Goal: Navigation & Orientation: Find specific page/section

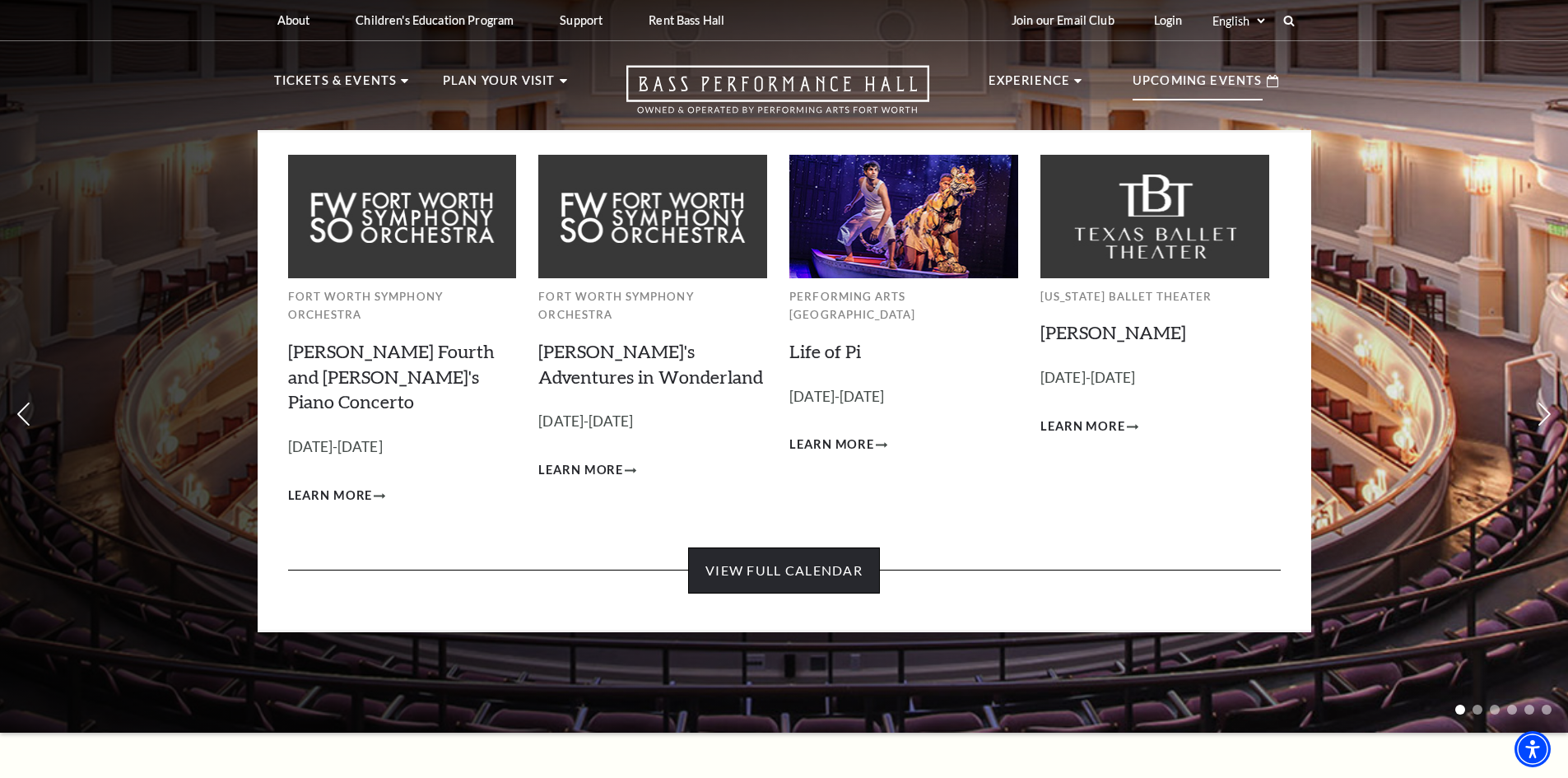
click at [743, 547] on link "View Full Calendar" at bounding box center [783, 570] width 192 height 46
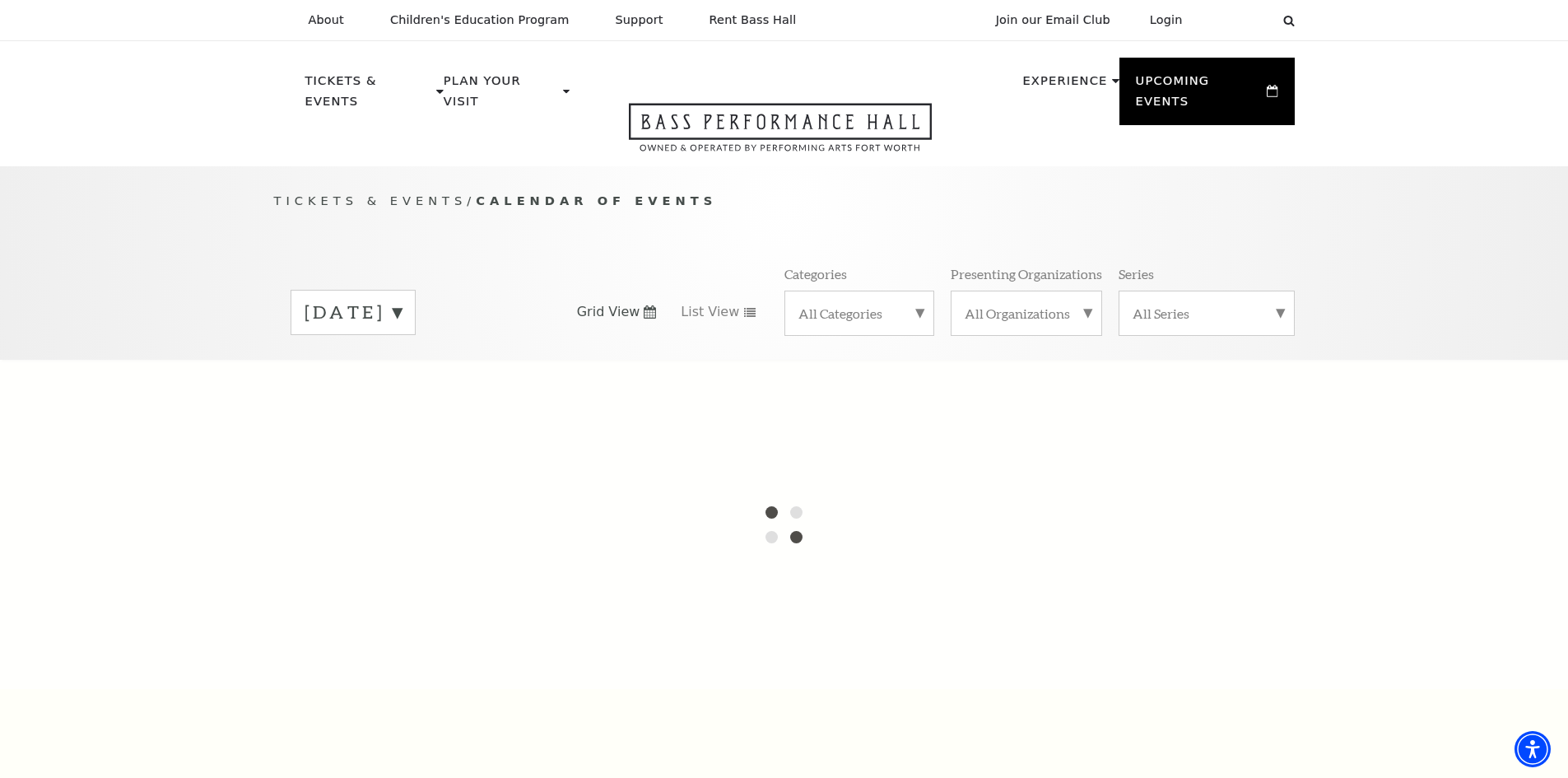
click at [402, 299] on label "September 2025" at bounding box center [353, 311] width 97 height 25
click at [454, 360] on div at bounding box center [784, 525] width 1568 height 330
click at [449, 363] on div at bounding box center [784, 525] width 1568 height 330
click at [449, 360] on div at bounding box center [784, 525] width 1568 height 330
click at [540, 227] on div "Tickets & Events / Calendar of Events September 2025 October 2025 November 2025…" at bounding box center [784, 275] width 1054 height 168
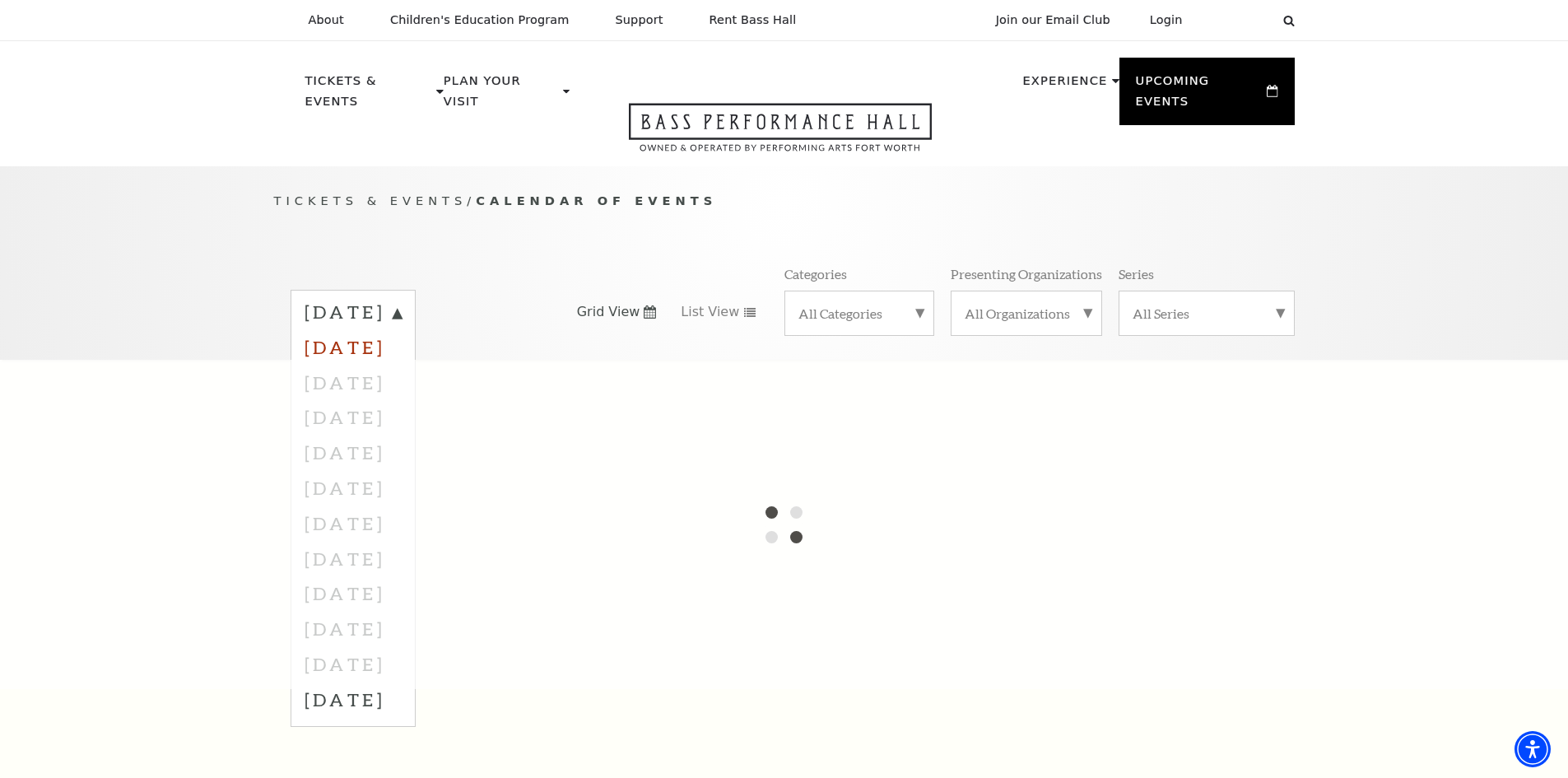
click at [402, 330] on label "[DATE]" at bounding box center [353, 347] width 97 height 36
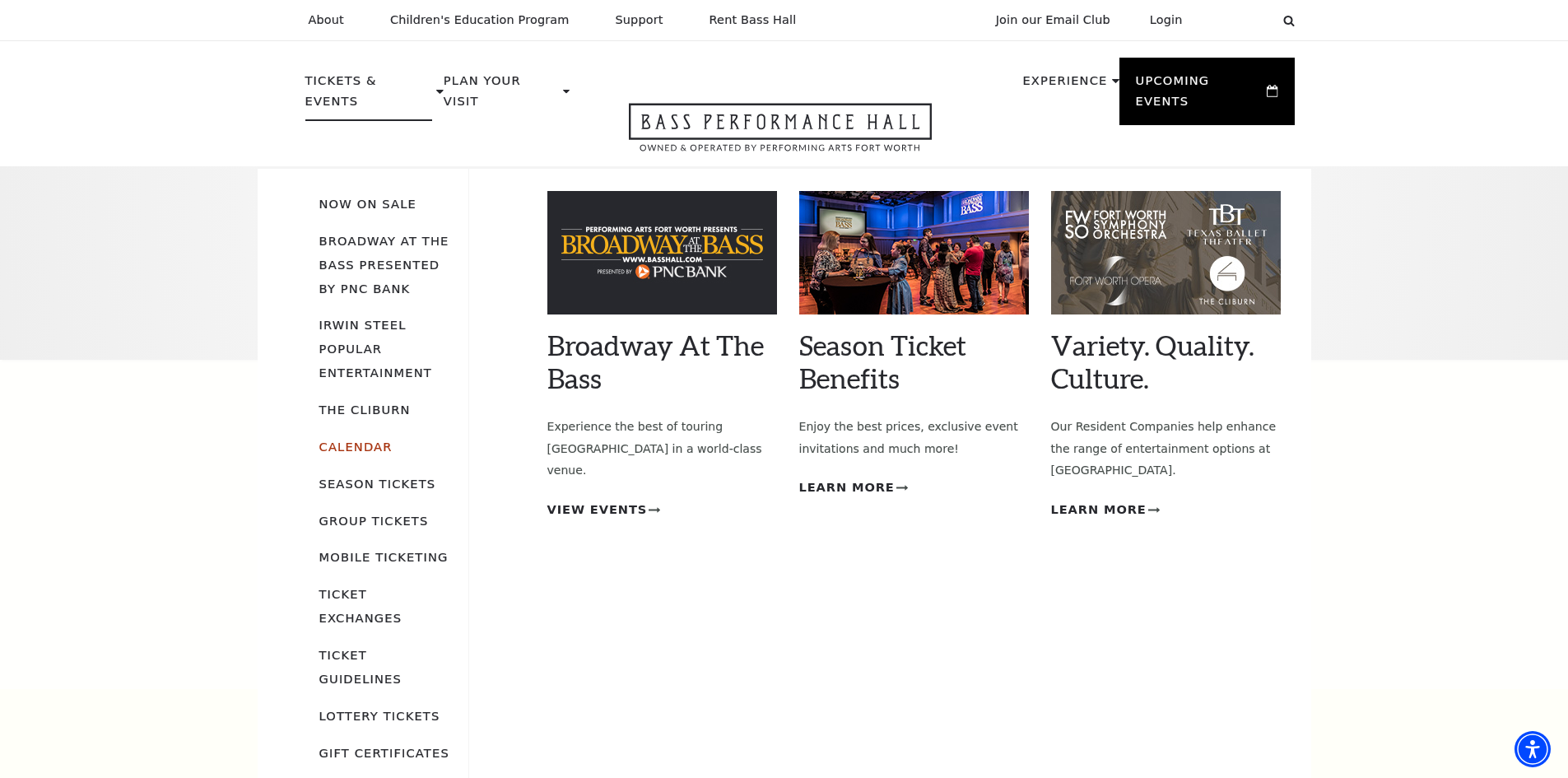
click at [359, 440] on link "Calendar" at bounding box center [356, 447] width 73 height 14
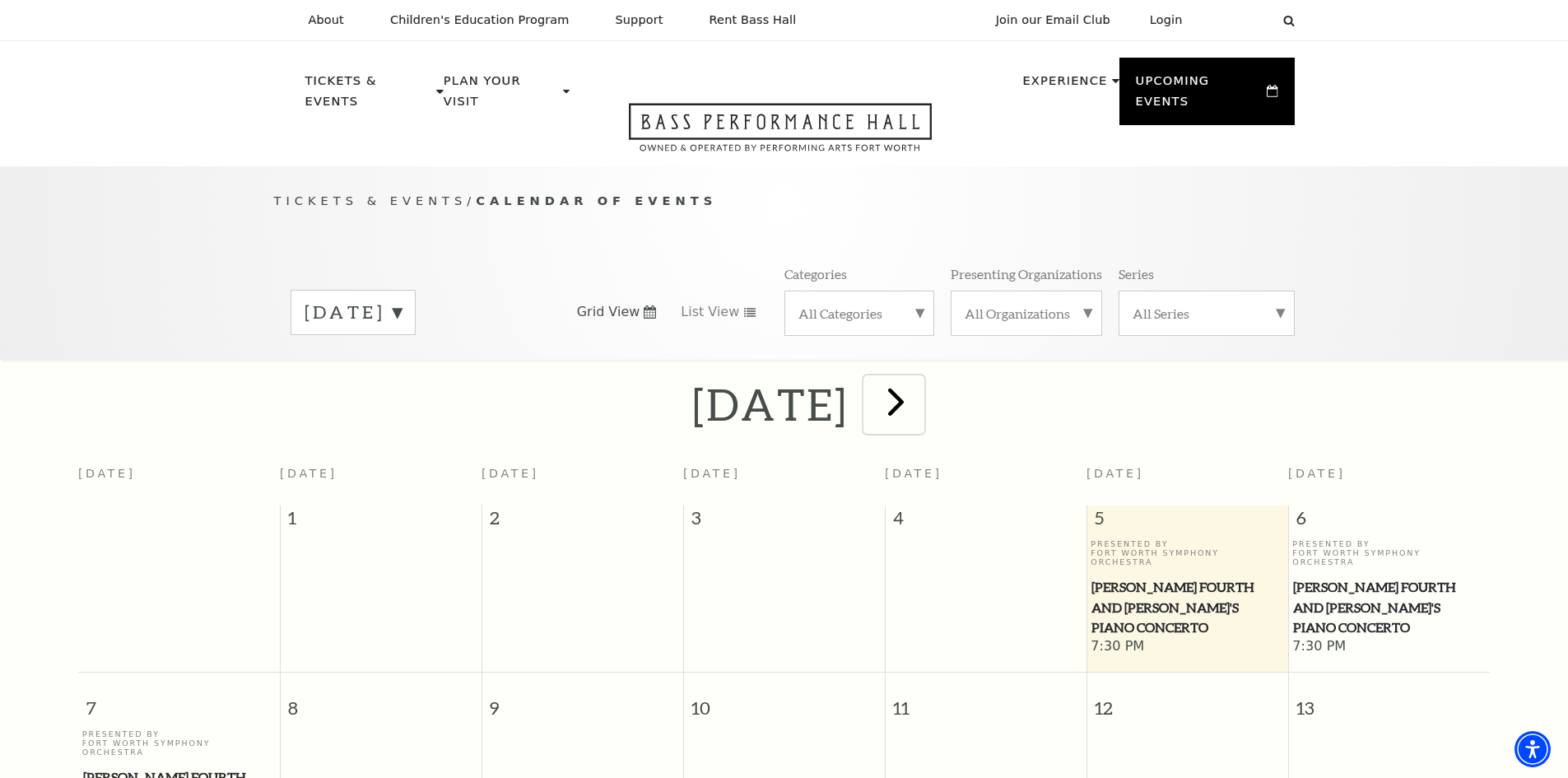
click at [919, 385] on span "next" at bounding box center [896, 402] width 47 height 47
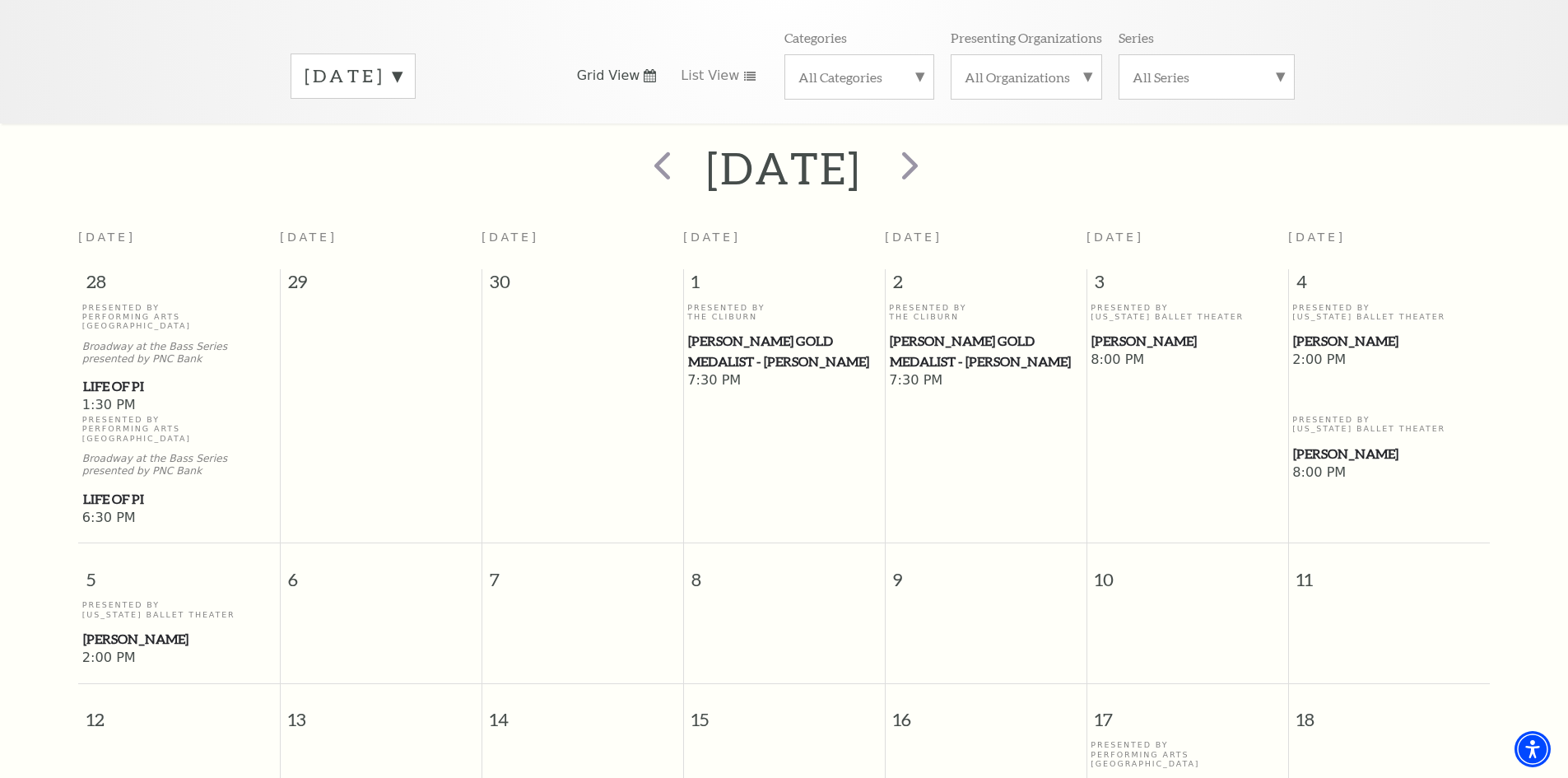
scroll to position [228, 0]
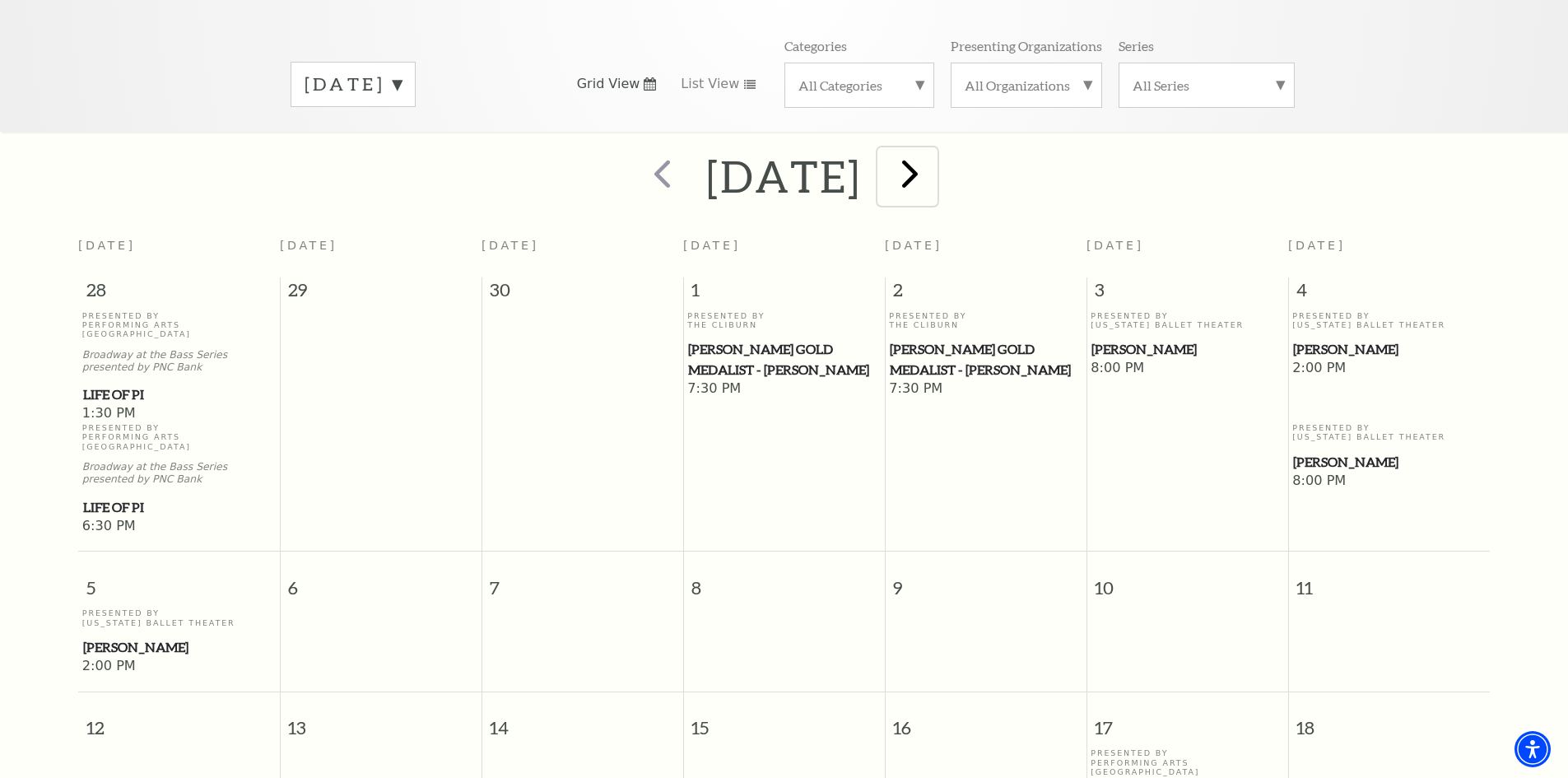
click at [933, 164] on span "next" at bounding box center [910, 173] width 47 height 47
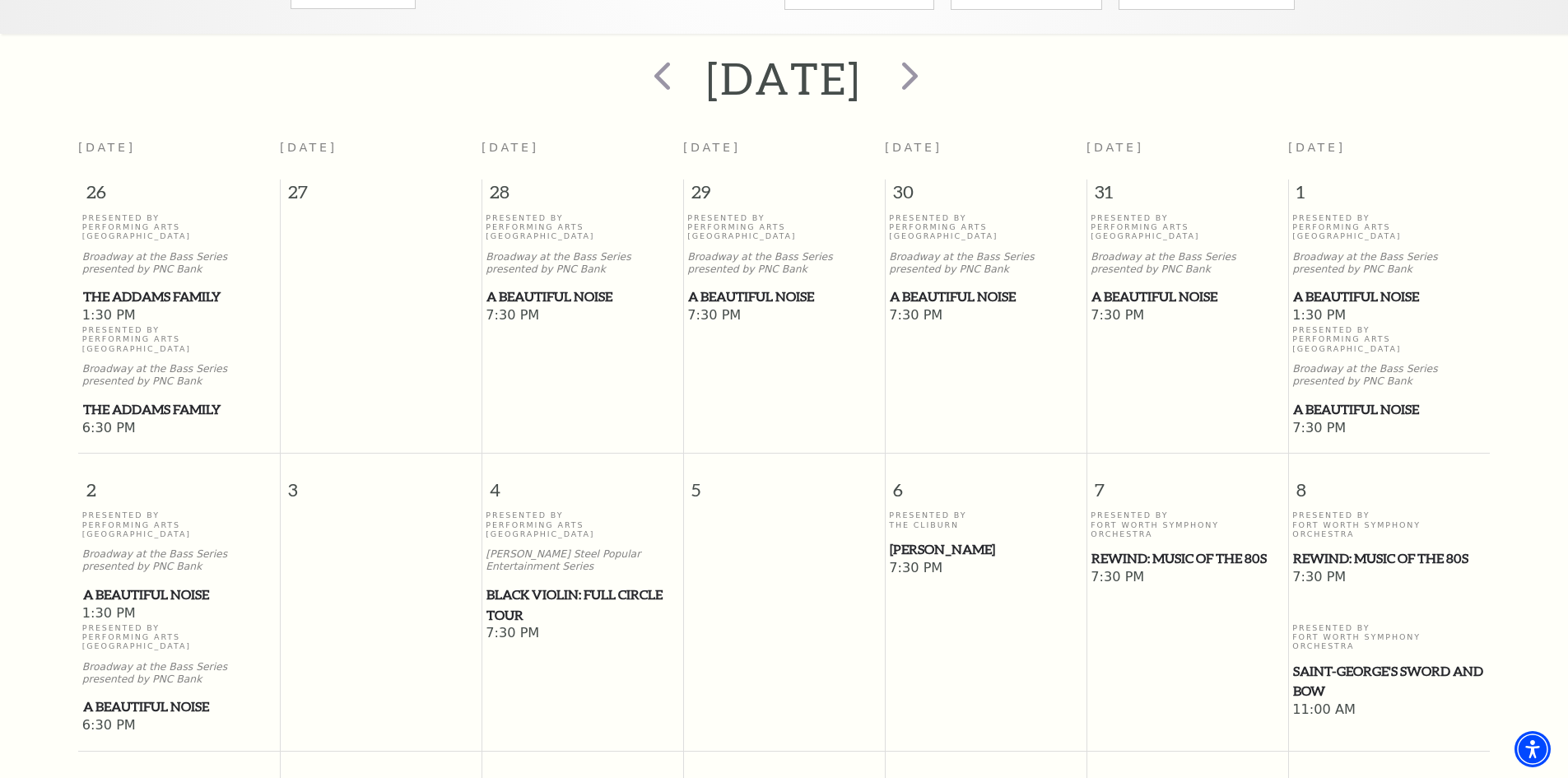
scroll to position [311, 0]
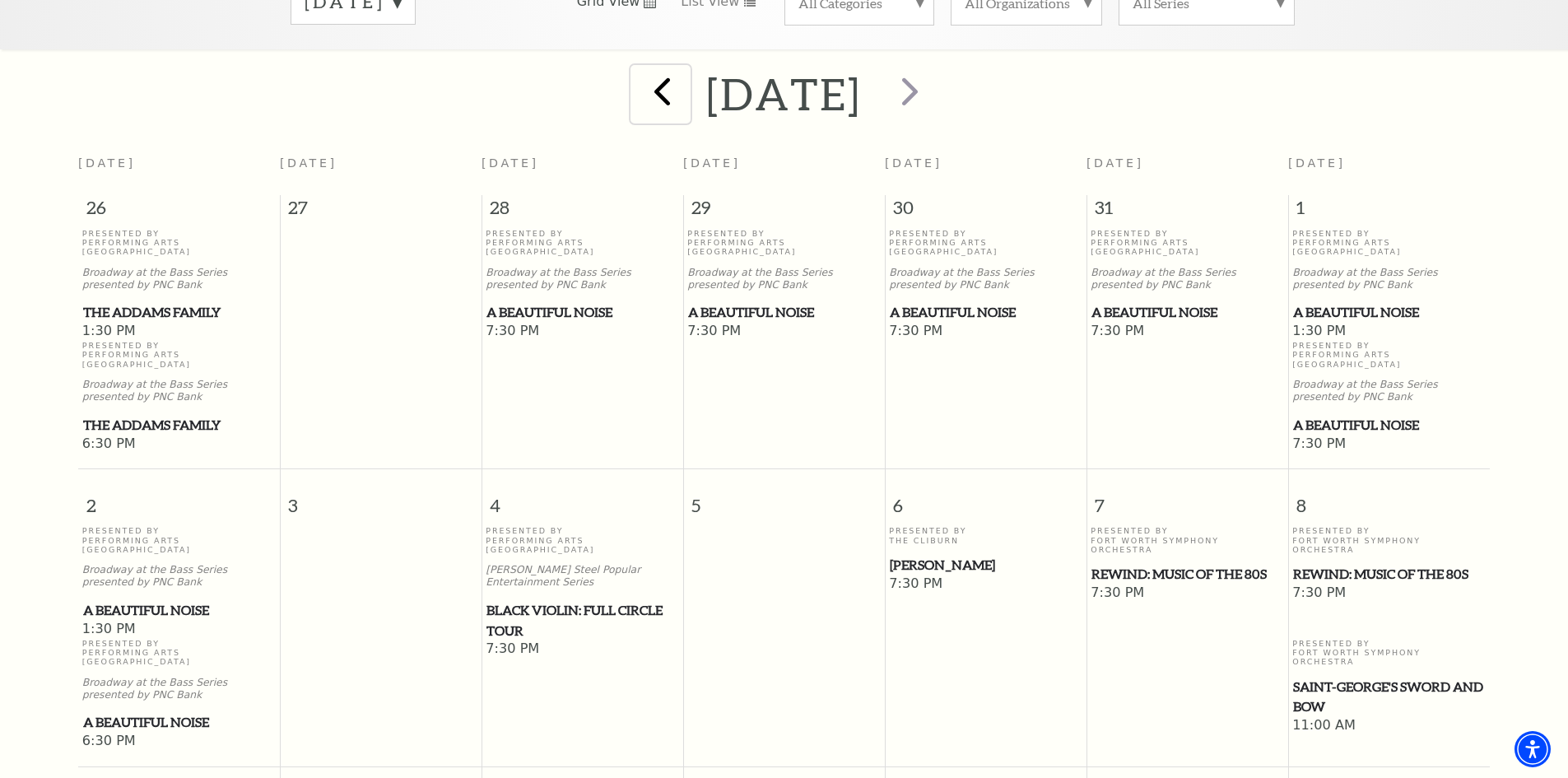
click at [638, 75] on span "prev" at bounding box center [662, 91] width 47 height 47
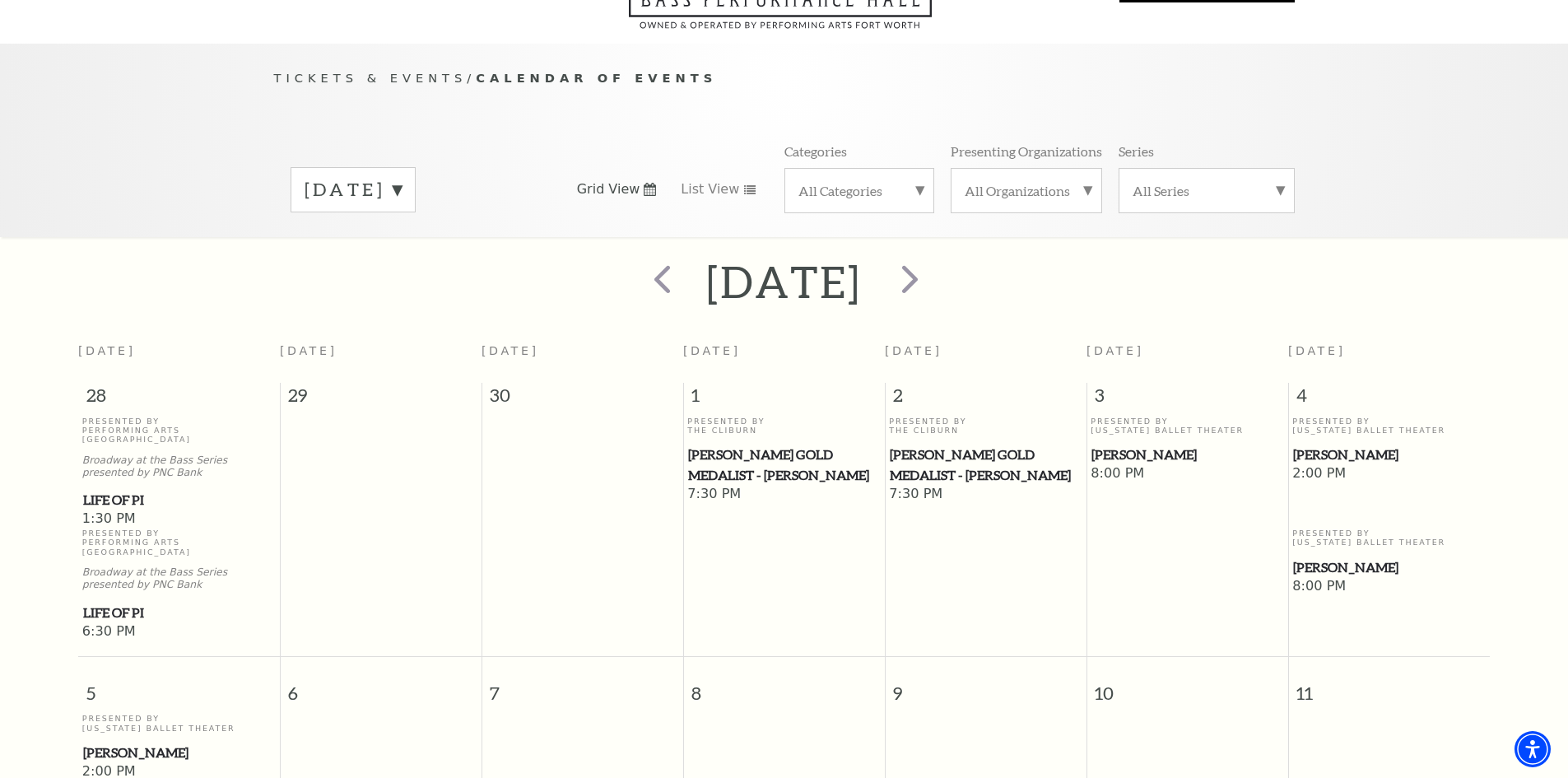
scroll to position [0, 0]
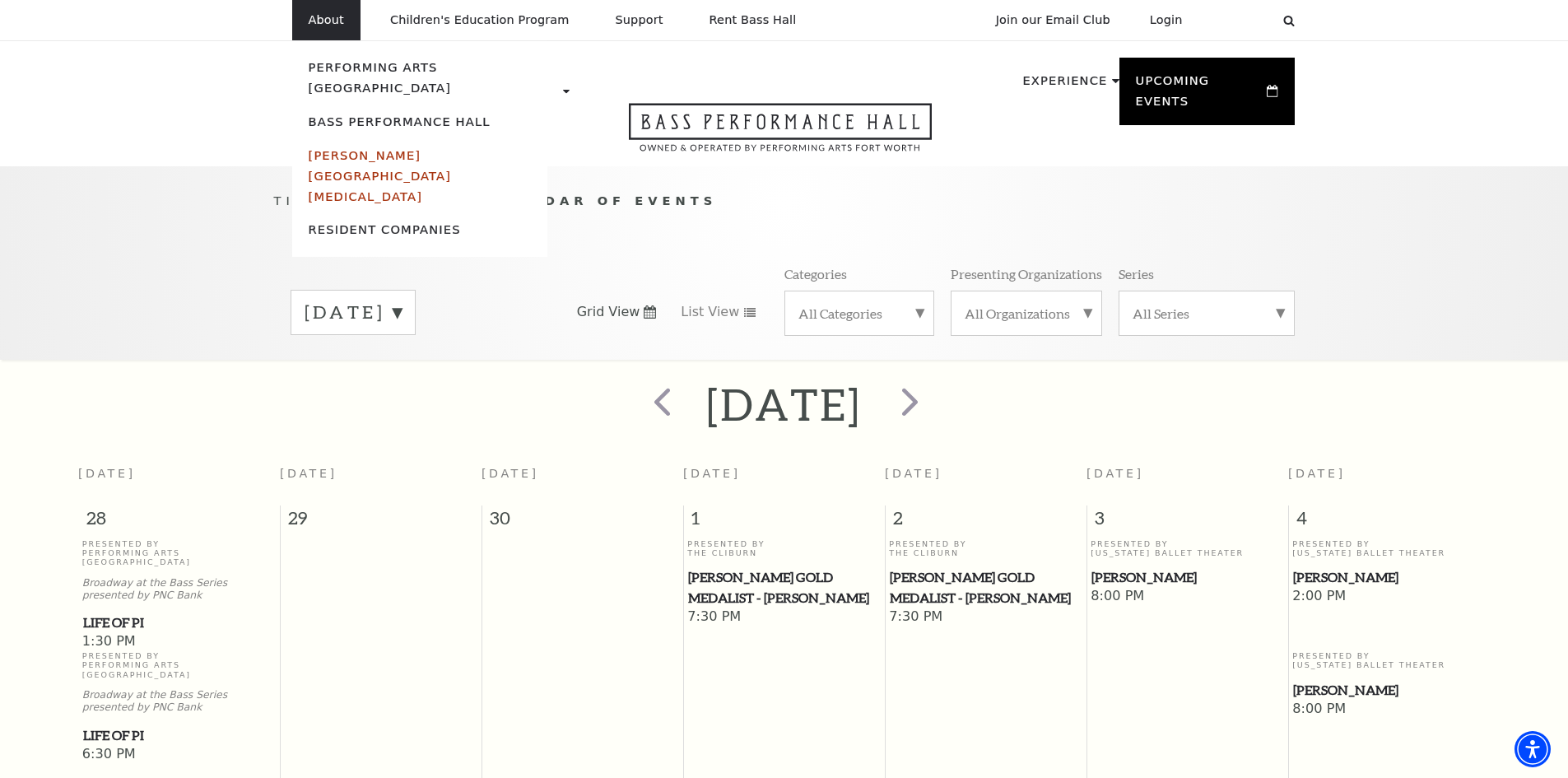
click at [332, 148] on link "[PERSON_NAME][GEOGRAPHIC_DATA][MEDICAL_DATA]" at bounding box center [380, 176] width 143 height 56
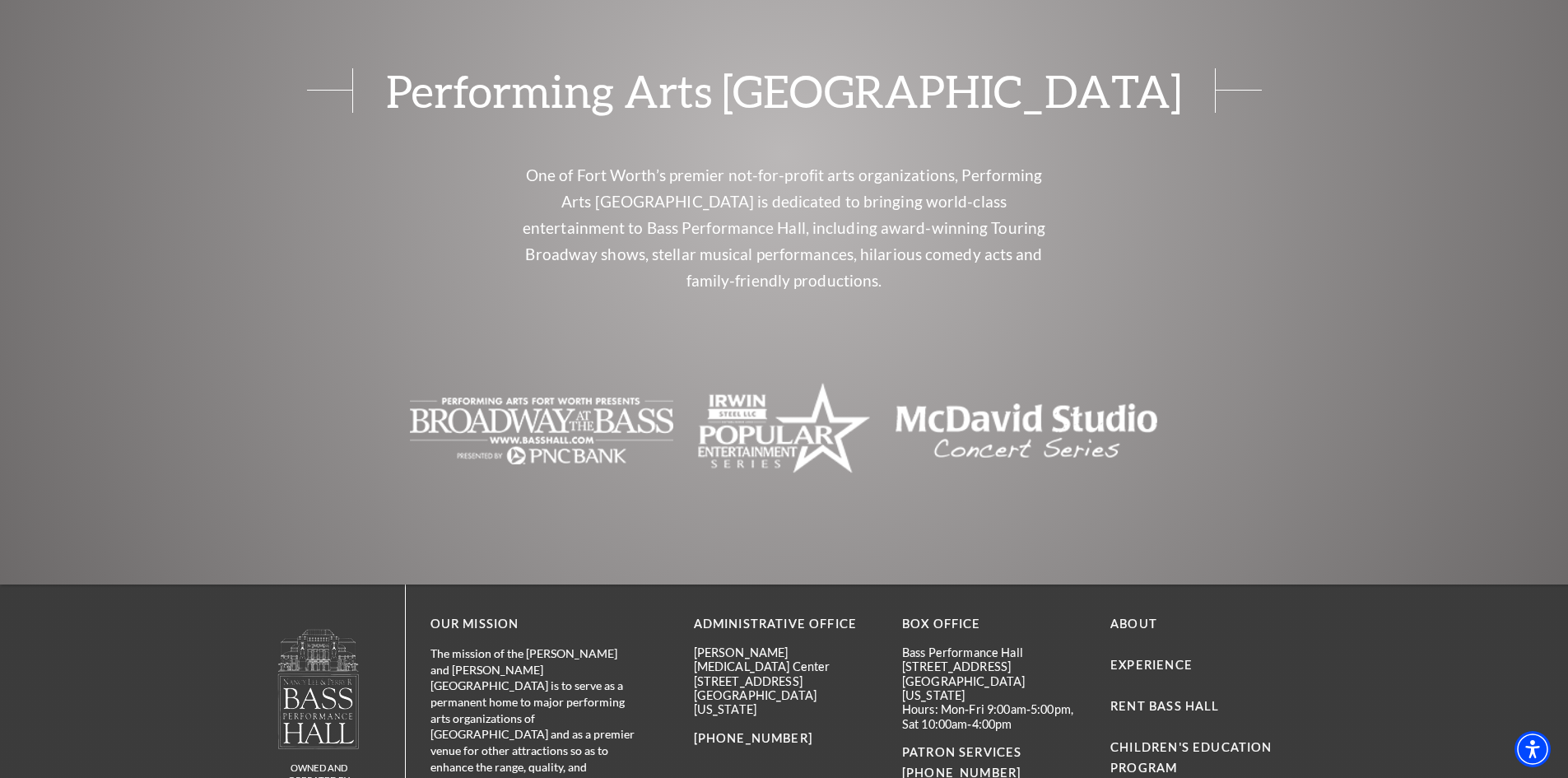
scroll to position [2741, 0]
